Goal: Transaction & Acquisition: Book appointment/travel/reservation

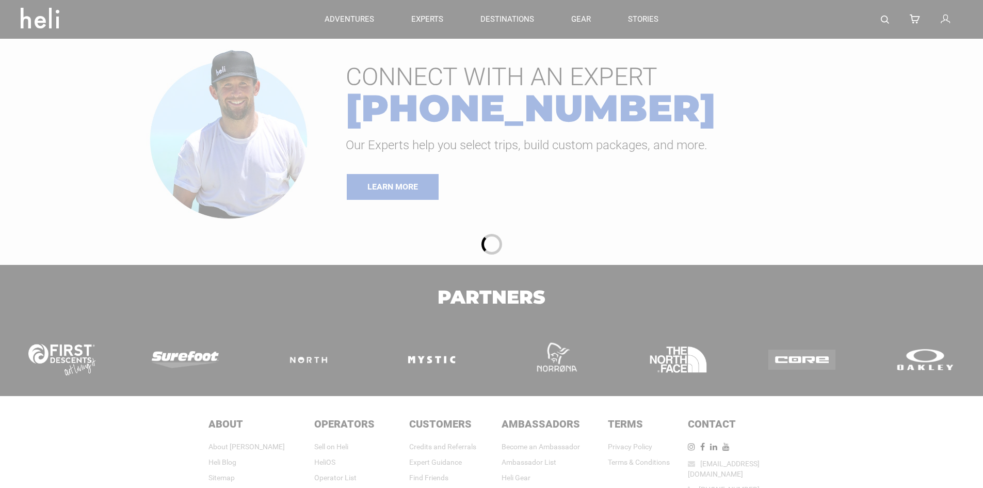
type input "Cat Skiing"
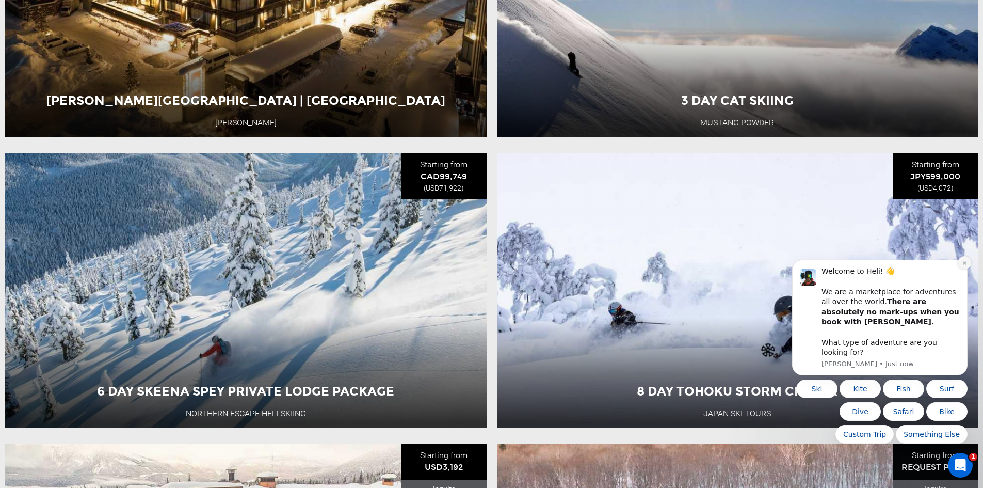
click at [962, 266] on icon "Dismiss notification" at bounding box center [965, 263] width 6 height 6
click at [967, 276] on div "8 Day Tohoku Storm Chaser [GEOGRAPHIC_DATA] Ski Tours [GEOGRAPHIC_DATA] 8 Day A…" at bounding box center [738, 290] width 482 height 275
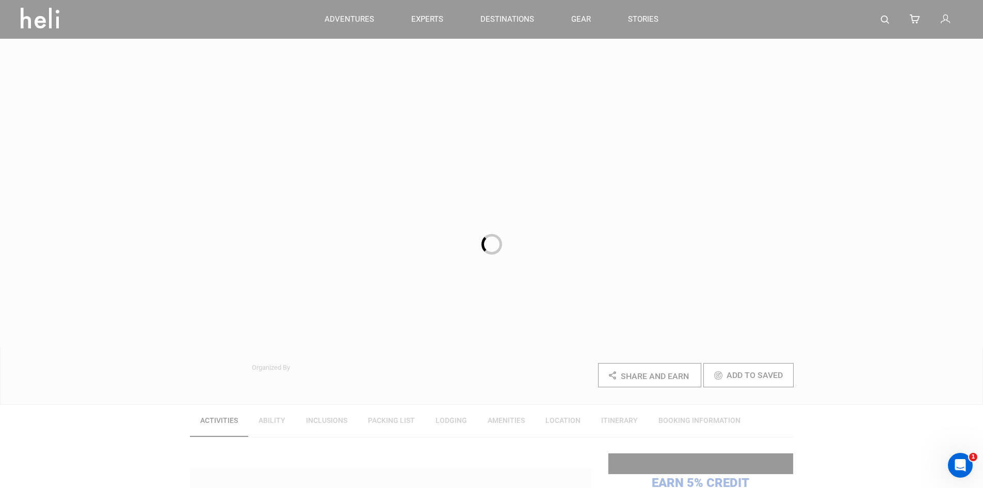
scroll to position [155, 0]
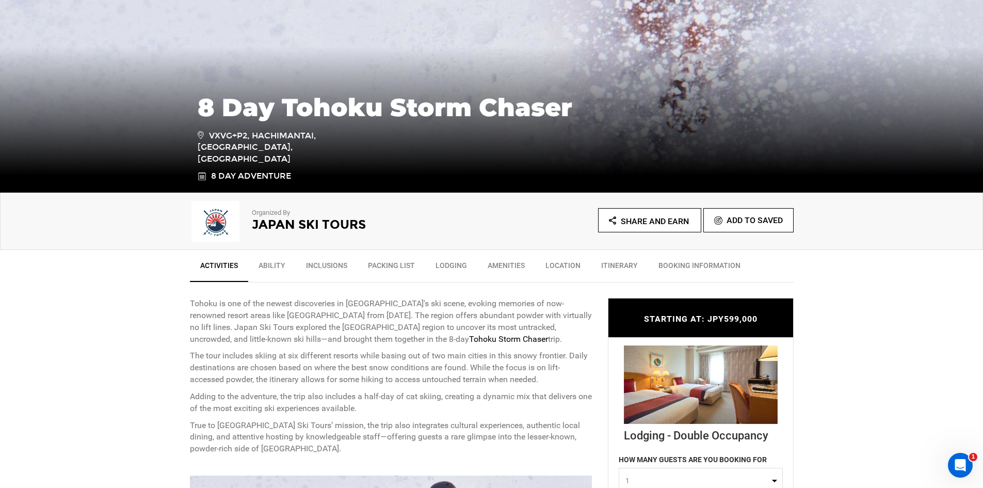
type input "Cat Skiing"
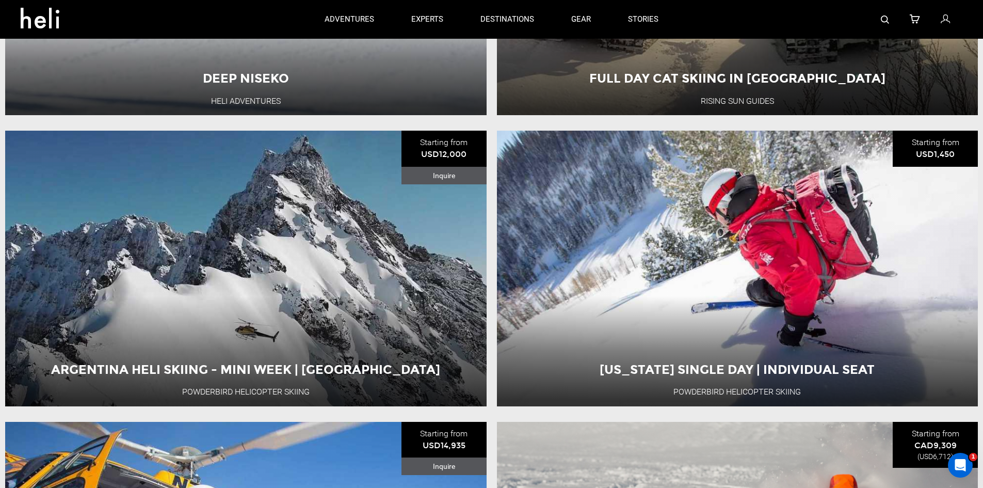
scroll to position [1443, 0]
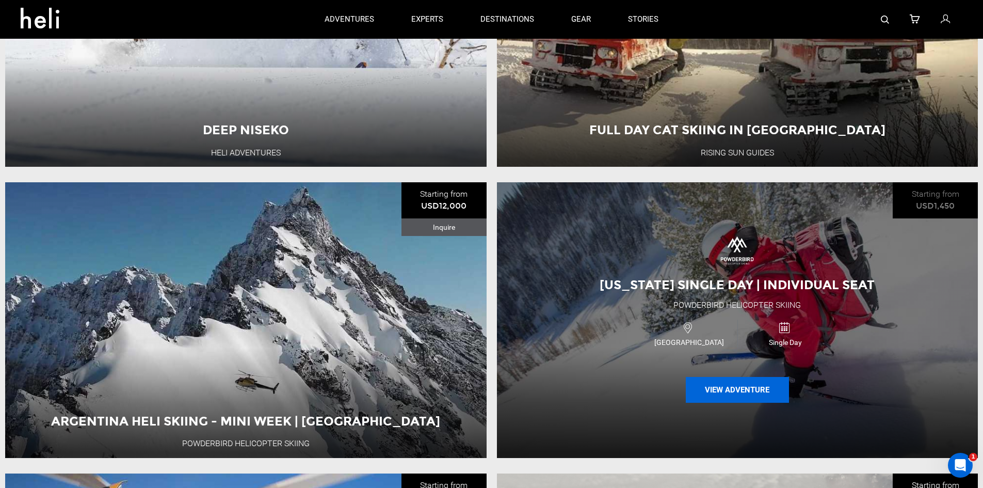
click at [733, 403] on button "View Adventure" at bounding box center [737, 390] width 103 height 26
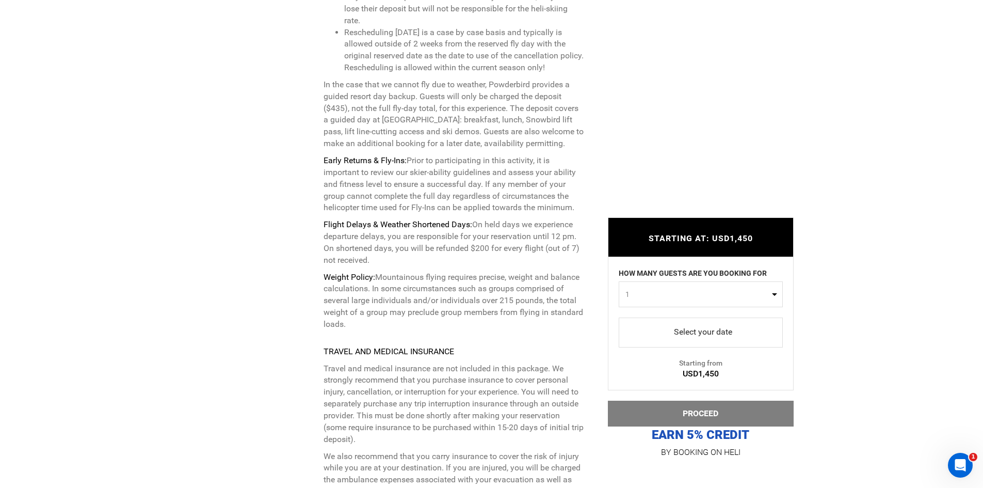
scroll to position [3097, 0]
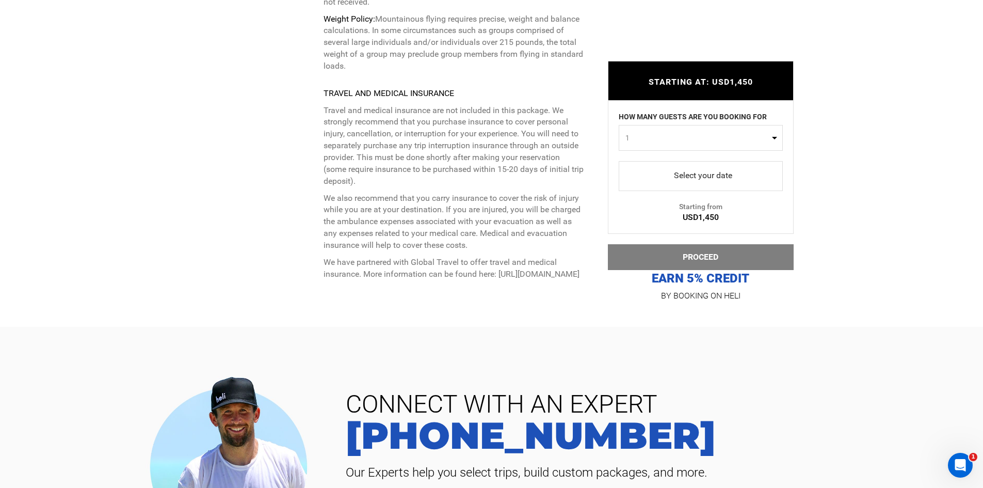
type input "Cat Skiing"
